Goal: Task Accomplishment & Management: Manage account settings

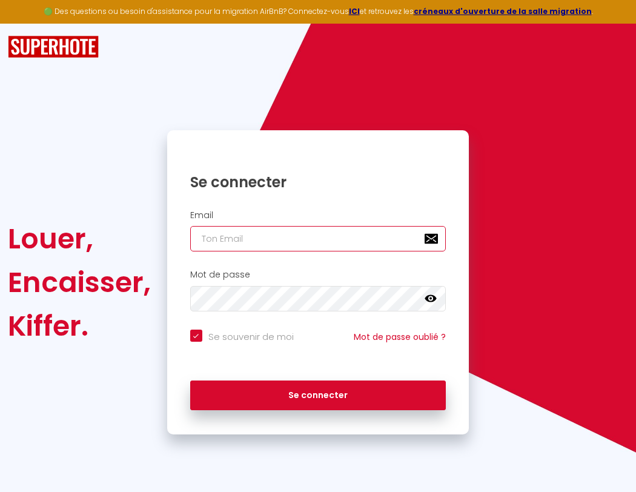
type input "l"
checkbox input "true"
type input "le"
checkbox input "true"
type input "les"
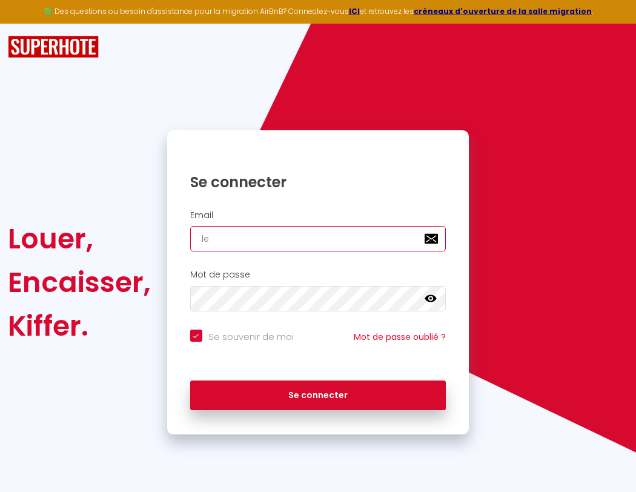
checkbox input "true"
type input "lesp"
checkbox input "true"
type input "lespa"
checkbox input "true"
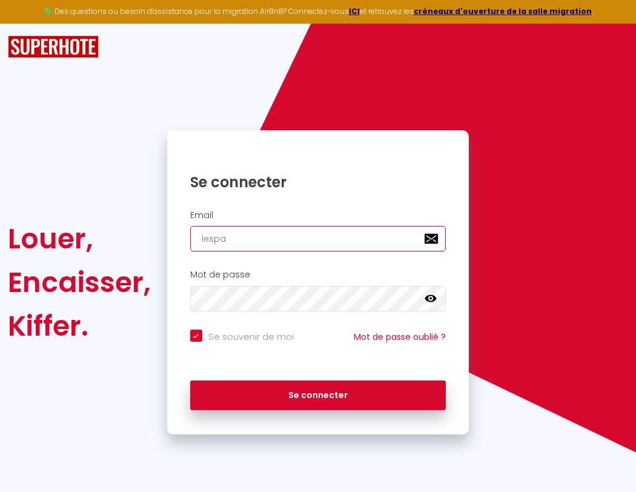
type input "lespac"
checkbox input "true"
type input "lespace"
checkbox input "true"
type input "l"
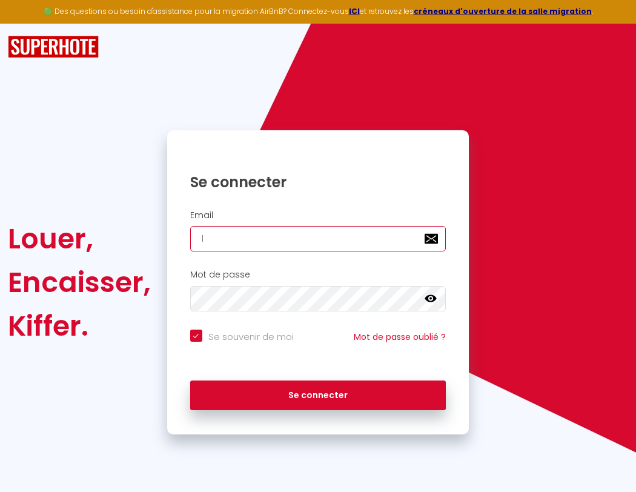
checkbox input "true"
type input "lespaced"
checkbox input "true"
type input "le"
checkbox input "true"
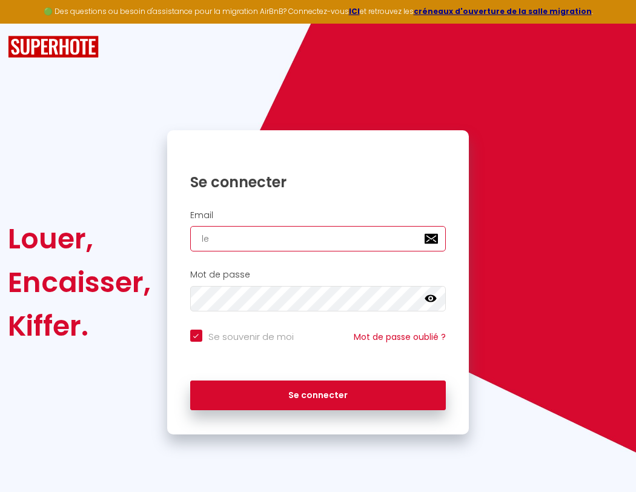
type input "lespacede"
checkbox input "true"
type input "les"
checkbox input "true"
type input "lespacedet"
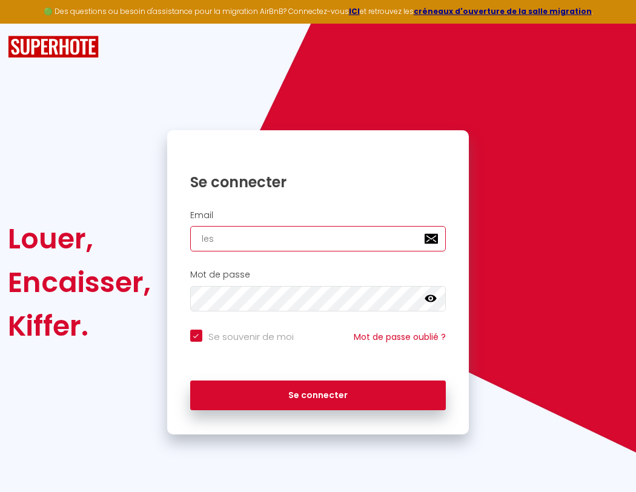
checkbox input "true"
type input "lesp"
checkbox input "true"
type input "lespacedete"
checkbox input "true"
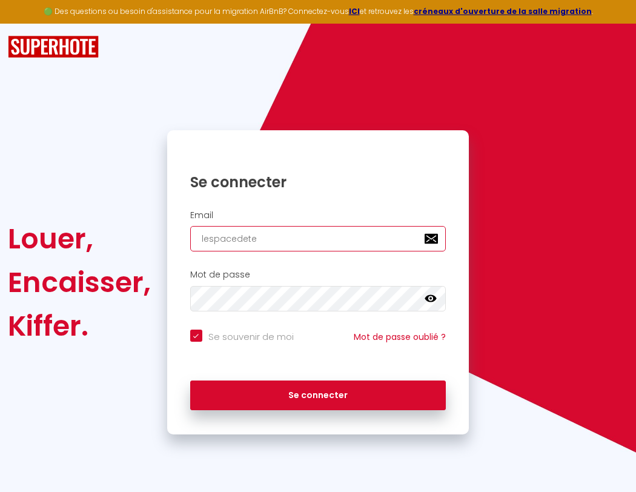
type input "lespa"
checkbox input "true"
type input "lespacedeten"
checkbox input "true"
type input "lespac"
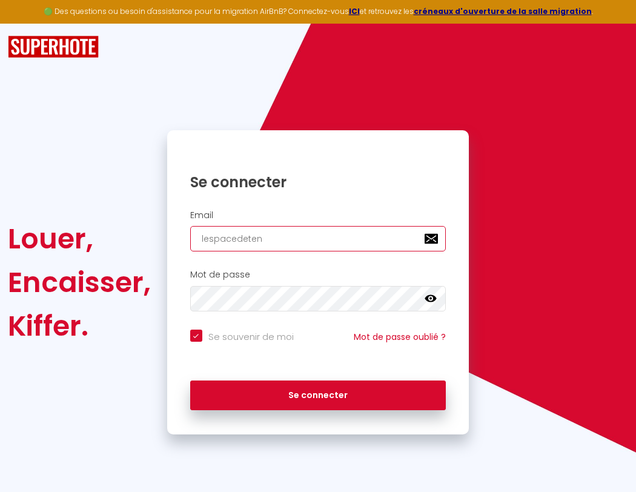
checkbox input "true"
type input "lespacedetent"
checkbox input "true"
type input "lespace"
checkbox input "true"
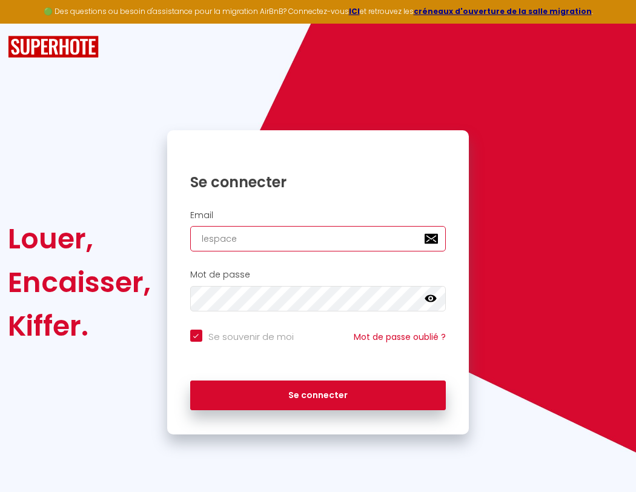
type input "lespacedetente"
checkbox input "true"
type input "l"
checkbox input "true"
type input "lespaced"
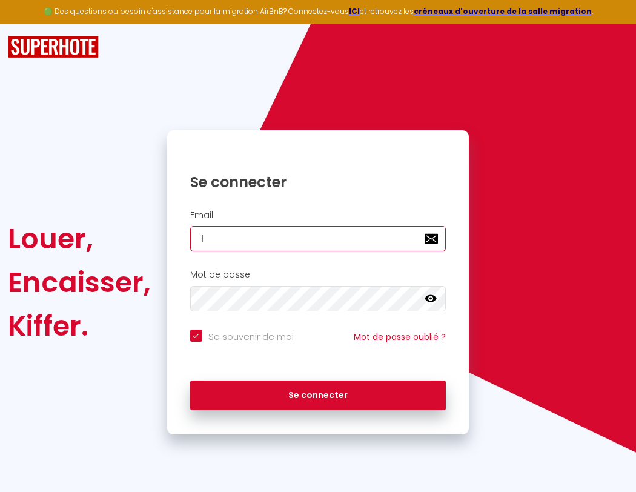
checkbox input "true"
type input "lespacedetente@"
checkbox input "true"
type input "lespacede"
checkbox input "true"
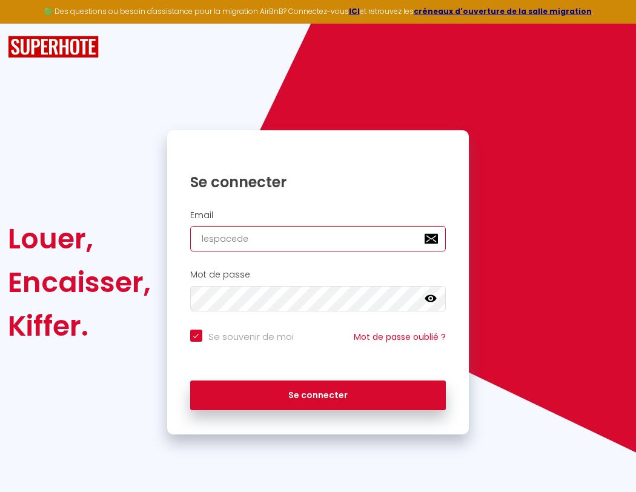
type input "lespacedetente@g"
checkbox input "true"
type input "lespacedet"
checkbox input "true"
type input "lespacedetente@gm"
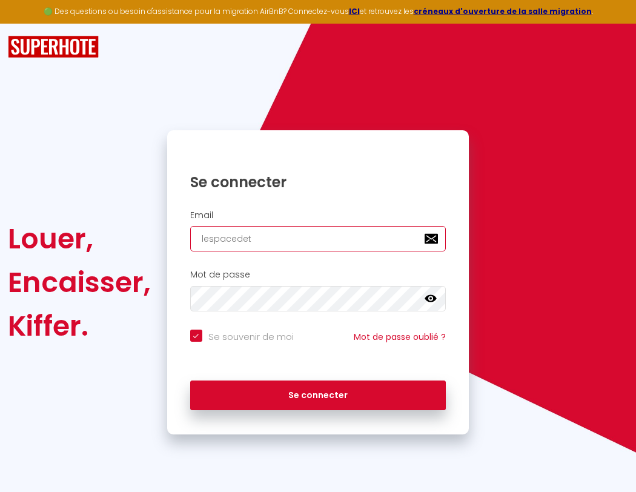
checkbox input "true"
type input "lespacedete"
checkbox input "true"
type input "lespacedetente@gma"
checkbox input "true"
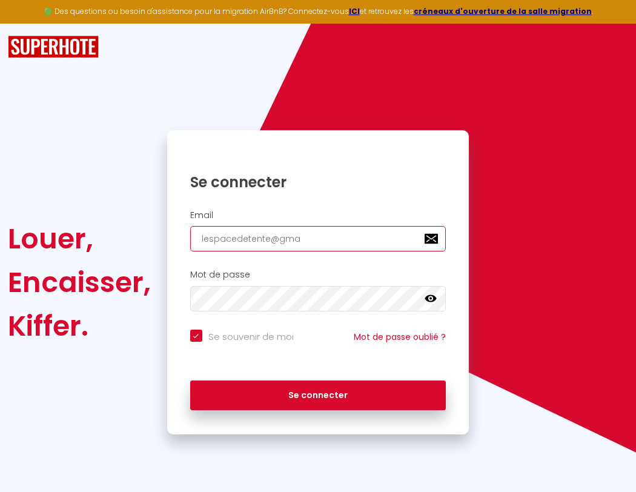
type input "lespacedeten"
checkbox input "true"
type input "lespacedetente@gmai"
checkbox input "true"
type input "lespacedetent"
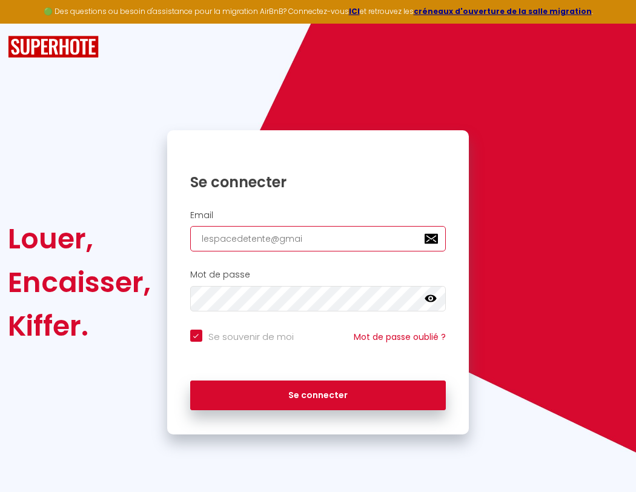
checkbox input "true"
